Goal: Check status

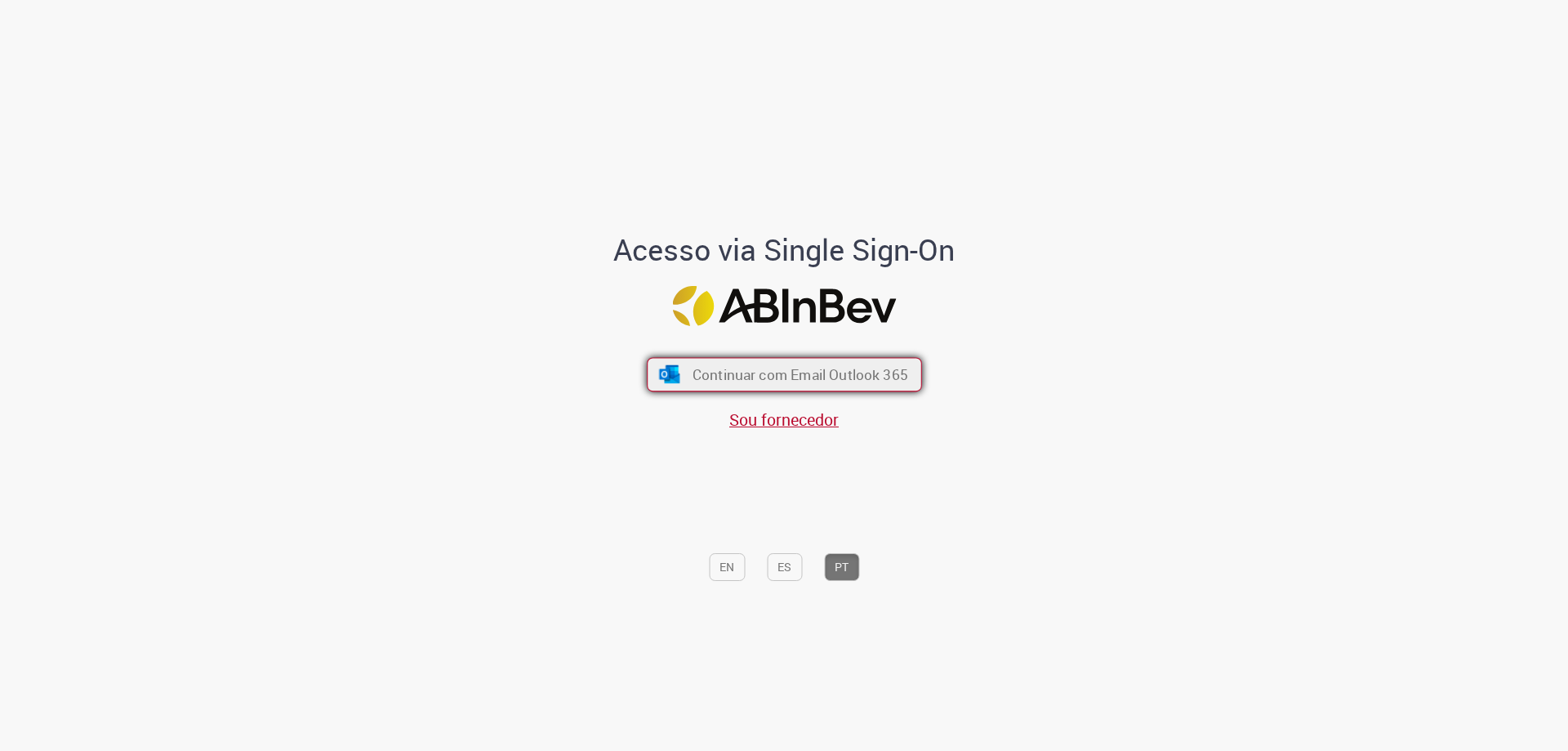
click at [892, 374] on span "Continuar com Email Outlook 365" at bounding box center [799, 374] width 216 height 19
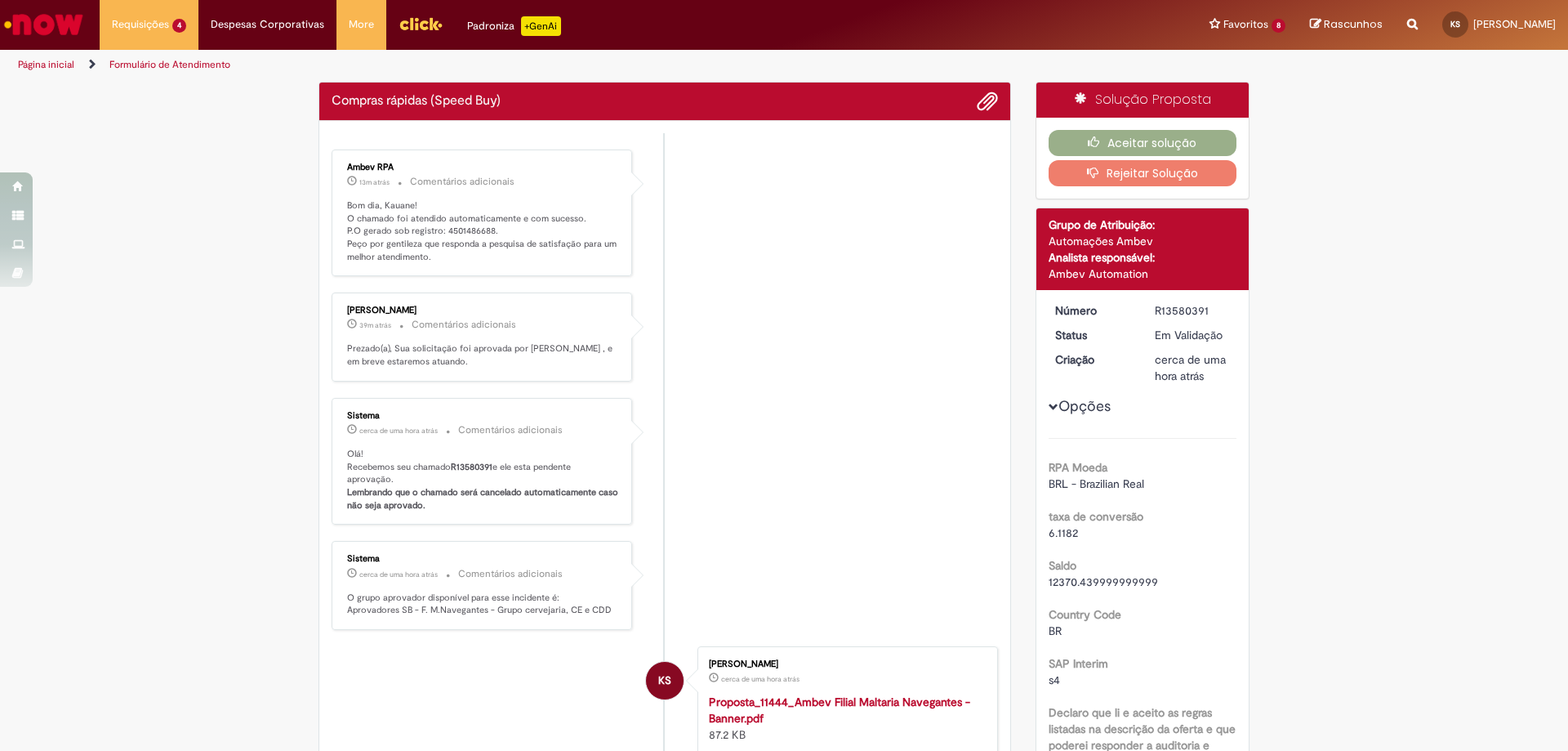
click at [449, 232] on p "Bom dia, Kauane! O chamado foi atendido automaticamente e com sucesso. P.O gera…" at bounding box center [483, 231] width 272 height 65
click at [449, 232] on ul "Ambev RPA 13m atrás 13 minutos atrás Comentários adicionais Bom dia, Kauane! O …" at bounding box center [665, 524] width 666 height 783
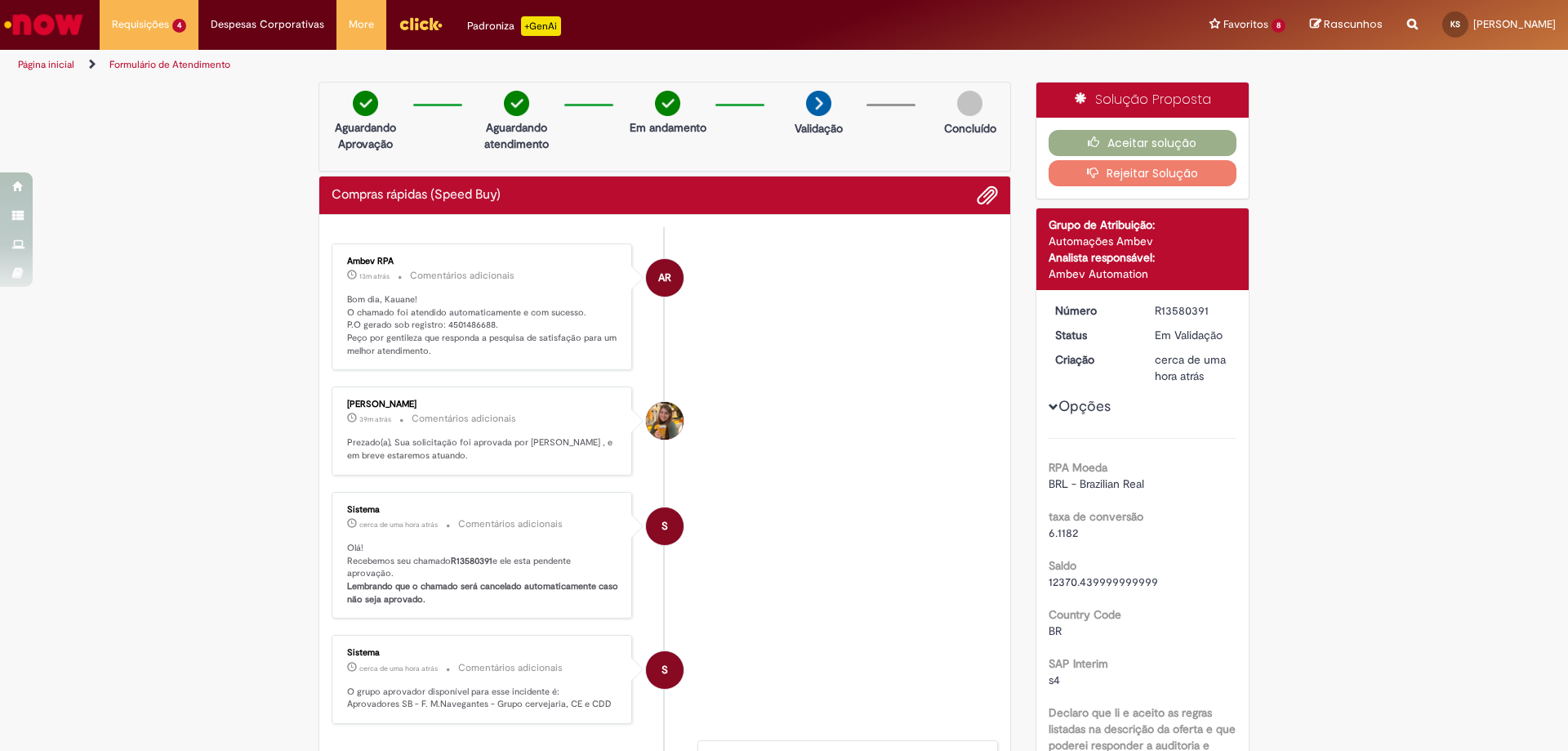
click at [479, 324] on p "Bom dia, Kauane! O chamado foi atendido automaticamente e com sucesso. P.O gera…" at bounding box center [483, 325] width 272 height 65
copy p "4501486688"
click at [1103, 135] on button "Aceitar solução" at bounding box center [1143, 143] width 189 height 26
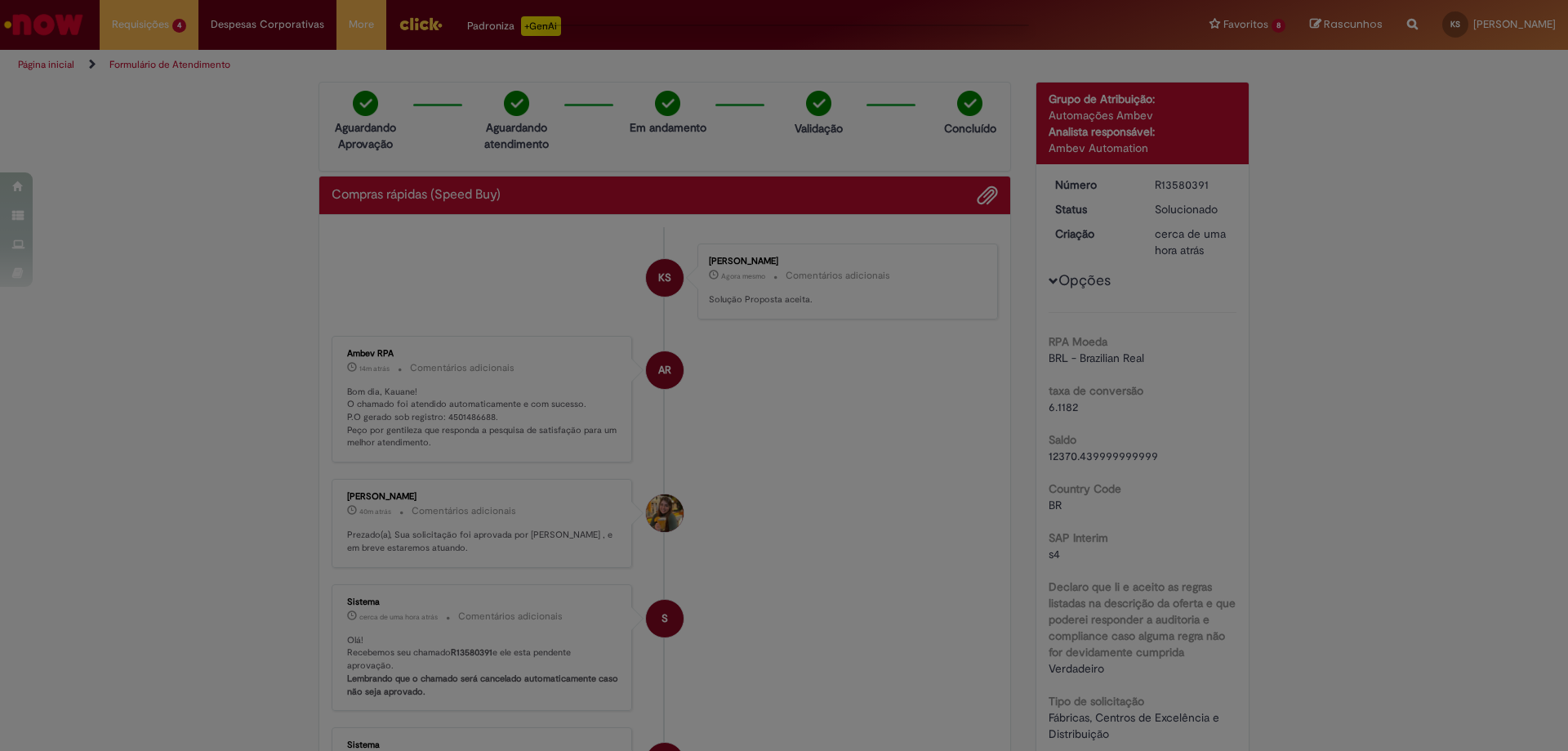
click at [867, 342] on div "Feedback" at bounding box center [784, 376] width 1568 height 751
